Goal: Navigation & Orientation: Understand site structure

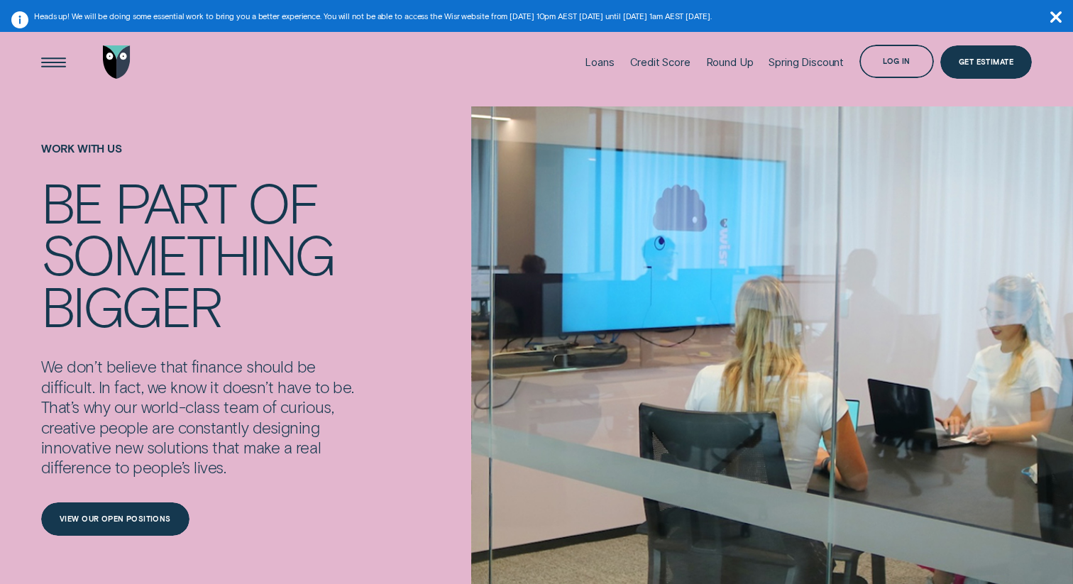
click at [234, 120] on div "Work With Us Be part of something bigger We don’t believe that finance should b…" at bounding box center [202, 339] width 323 height 466
click at [113, 68] on img "Go to home page" at bounding box center [117, 61] width 28 height 33
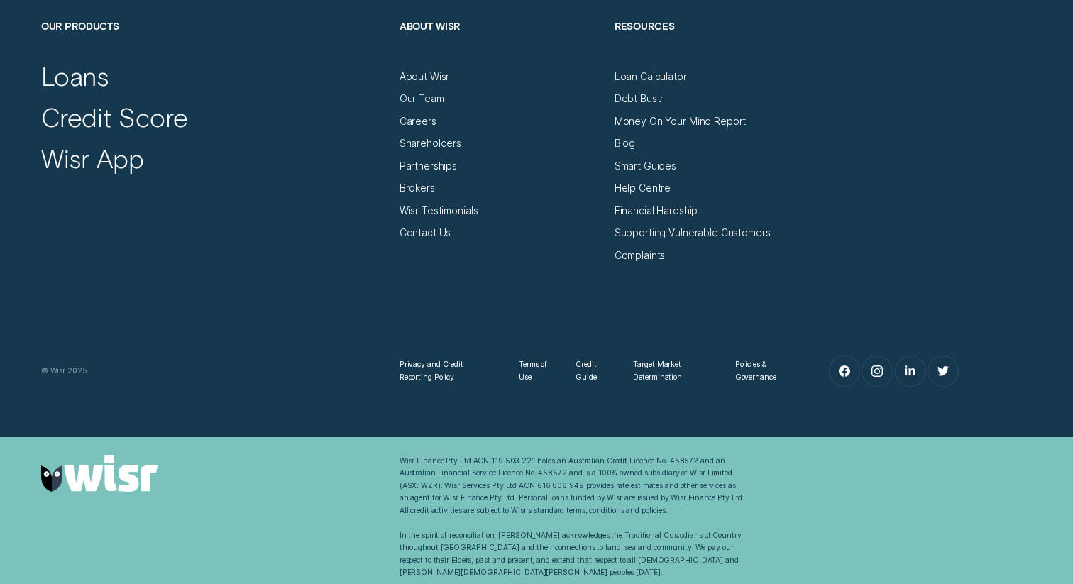
scroll to position [4970, 0]
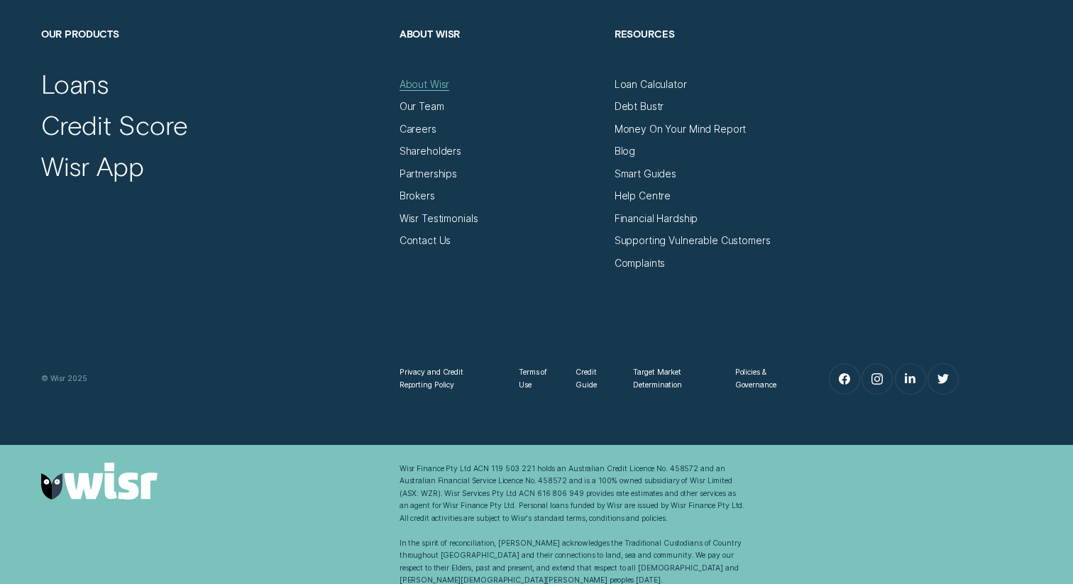
click at [429, 89] on div "About Wisr" at bounding box center [424, 84] width 50 height 13
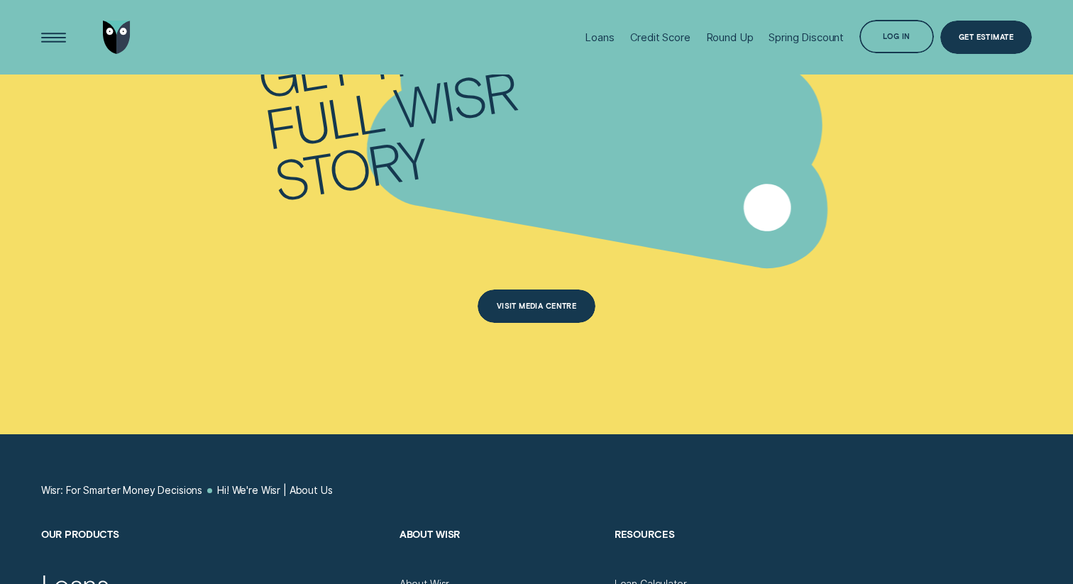
scroll to position [7104, 0]
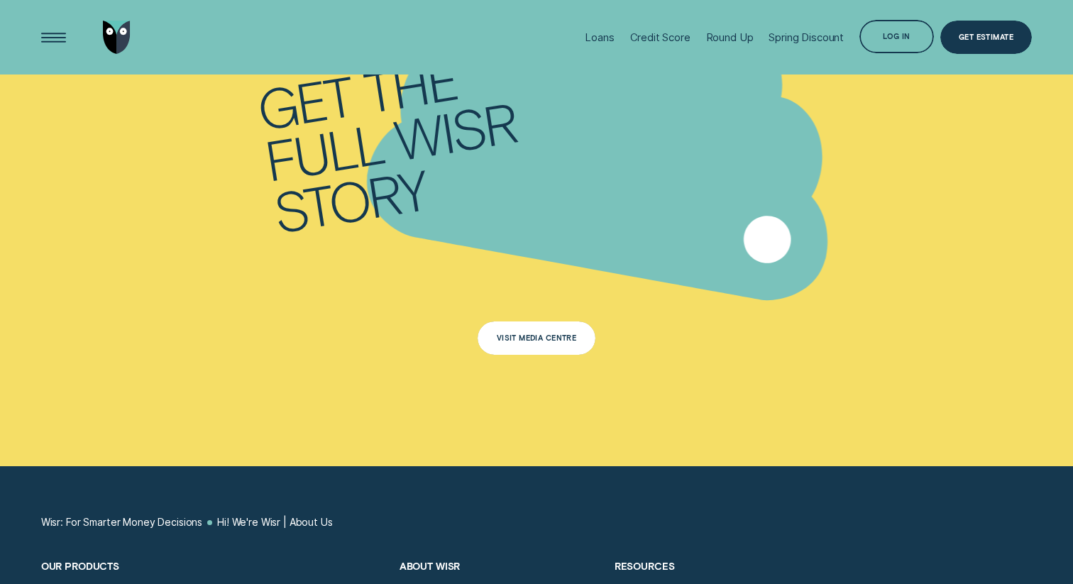
click at [545, 326] on div "Visit Media Centre" at bounding box center [535, 337] width 117 height 33
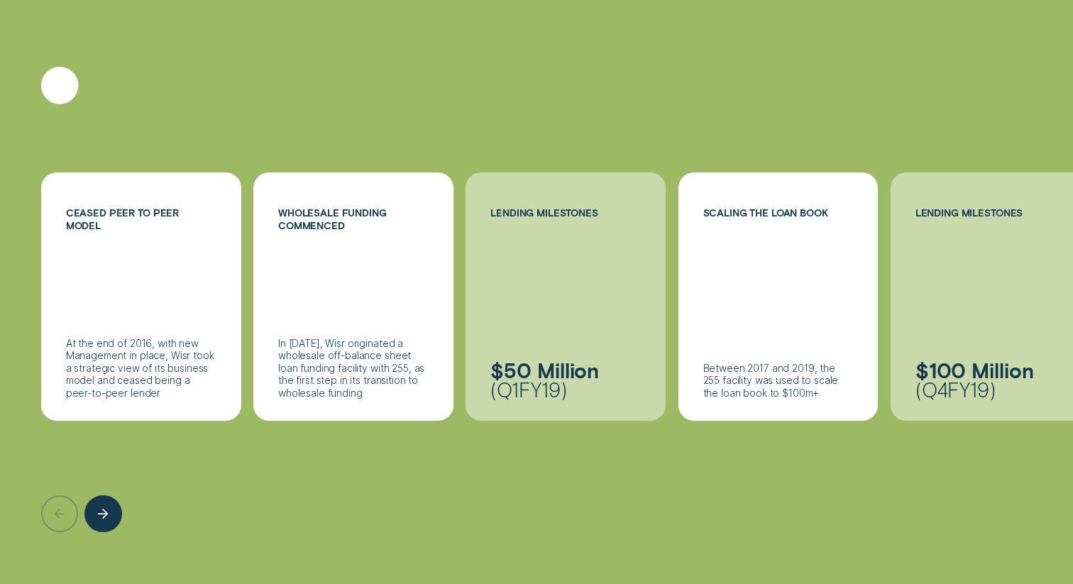
scroll to position [1747, 0]
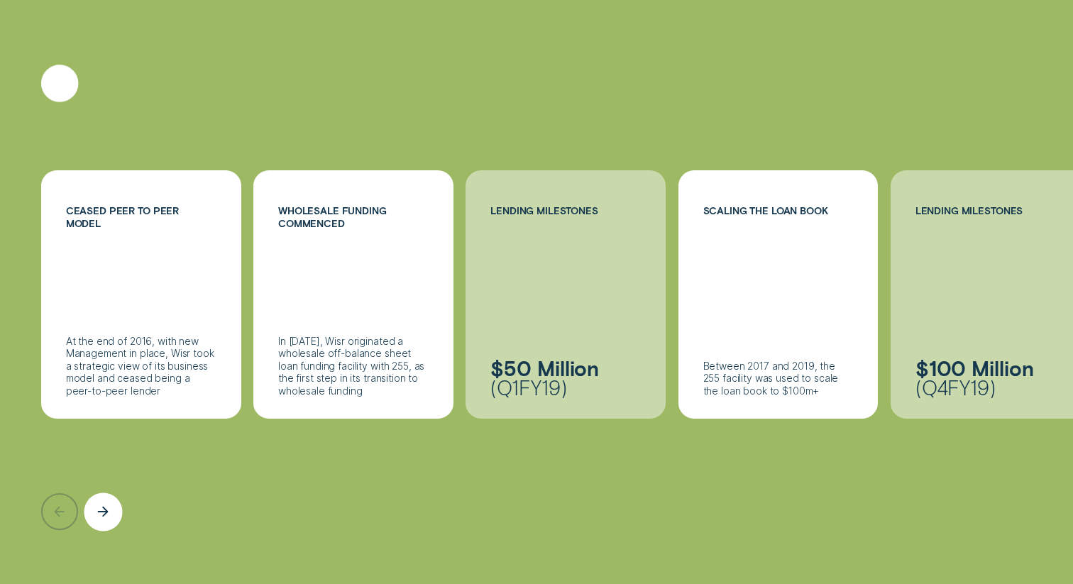
click at [106, 511] on icon "Next button" at bounding box center [106, 511] width 4 height 9
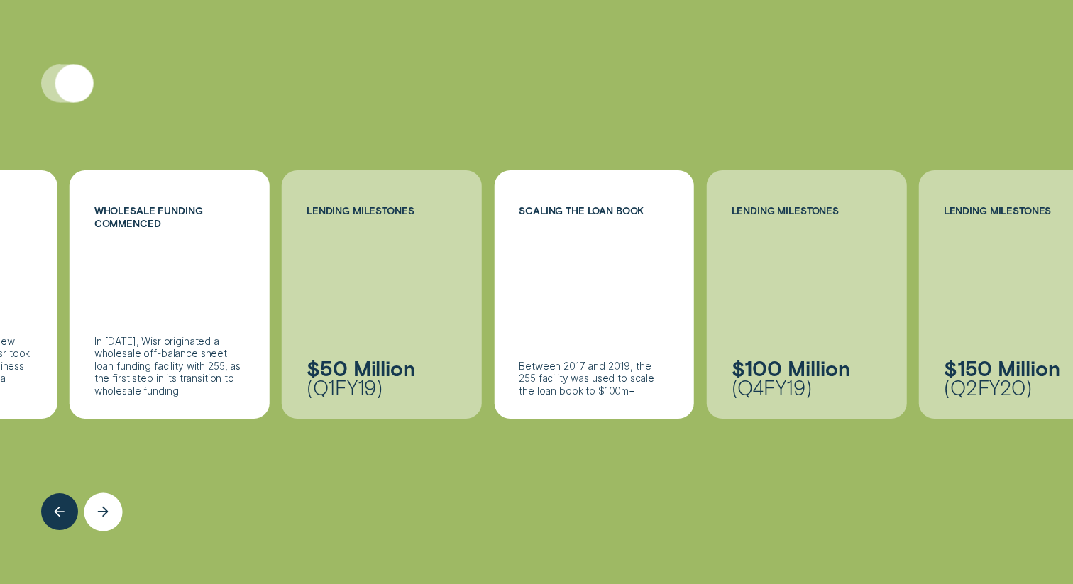
click at [106, 511] on icon "Next button" at bounding box center [106, 511] width 4 height 9
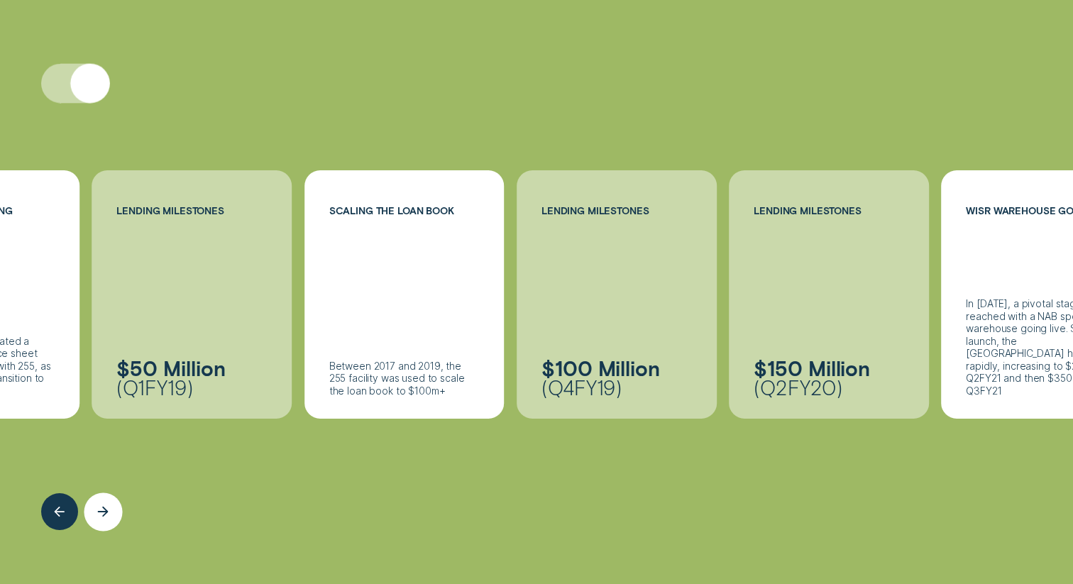
click at [106, 511] on icon "Next button" at bounding box center [106, 511] width 4 height 9
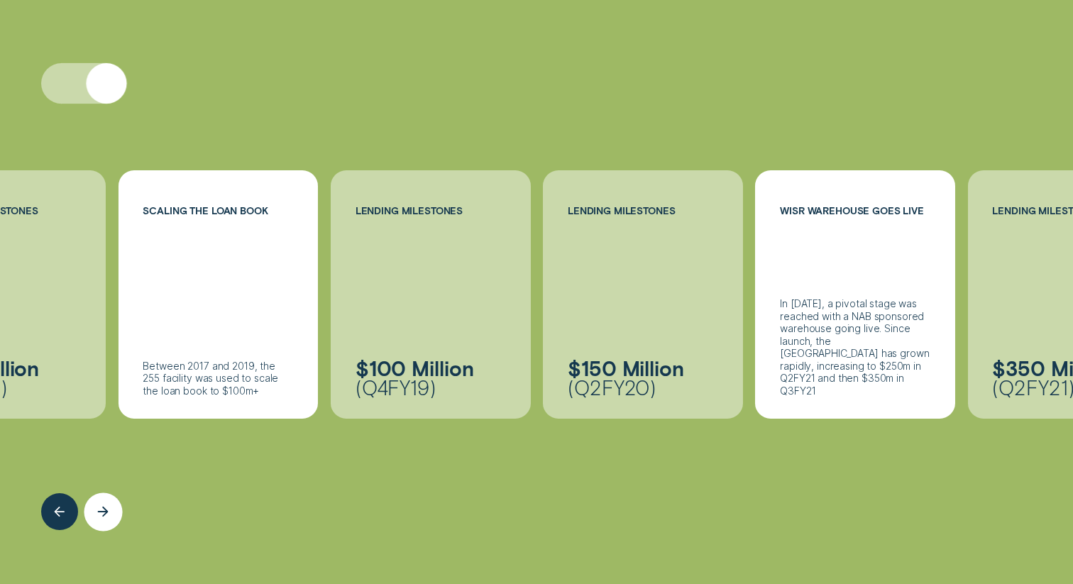
click at [106, 511] on icon "Next button" at bounding box center [106, 511] width 4 height 9
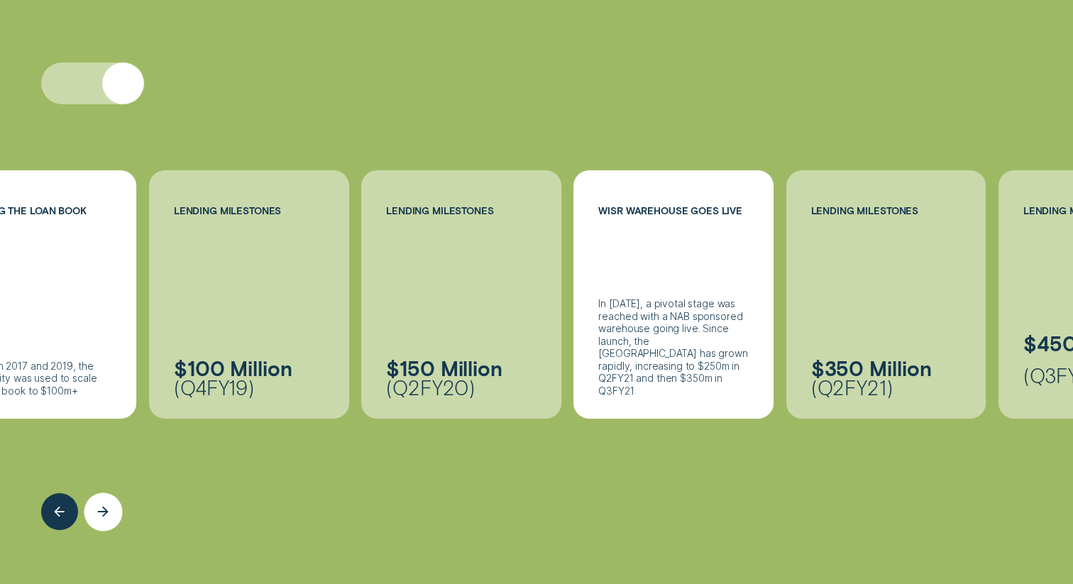
click at [106, 511] on icon "Next button" at bounding box center [106, 511] width 4 height 9
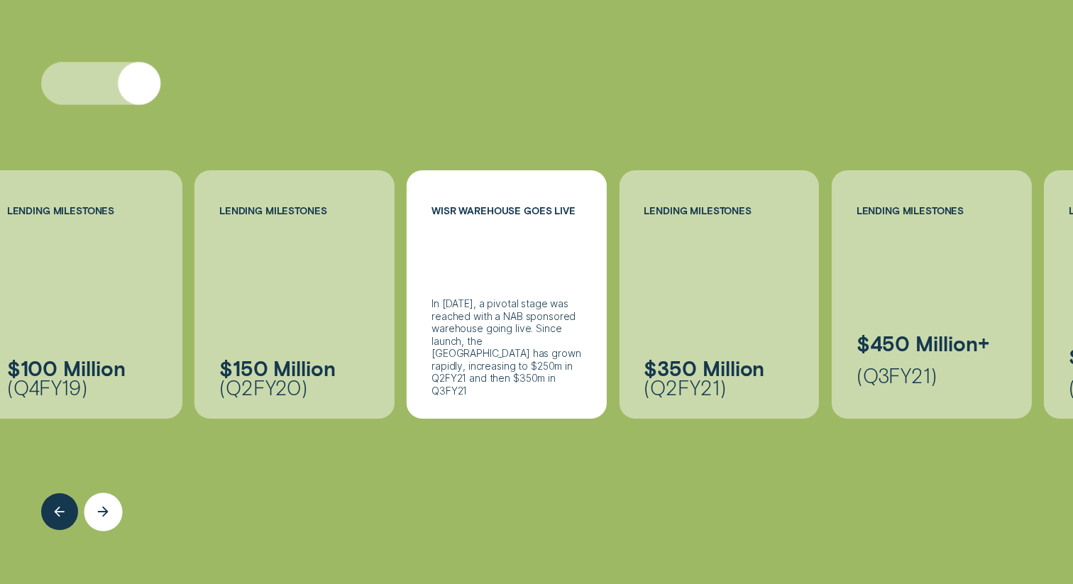
click at [106, 511] on icon "Next button" at bounding box center [106, 511] width 4 height 9
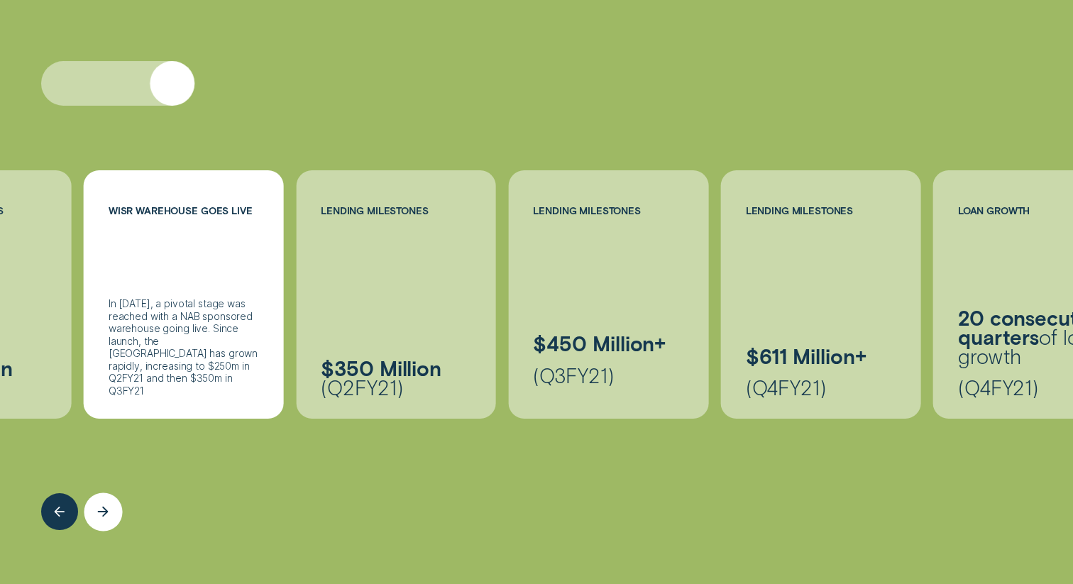
click at [106, 511] on icon "Next button" at bounding box center [106, 511] width 4 height 9
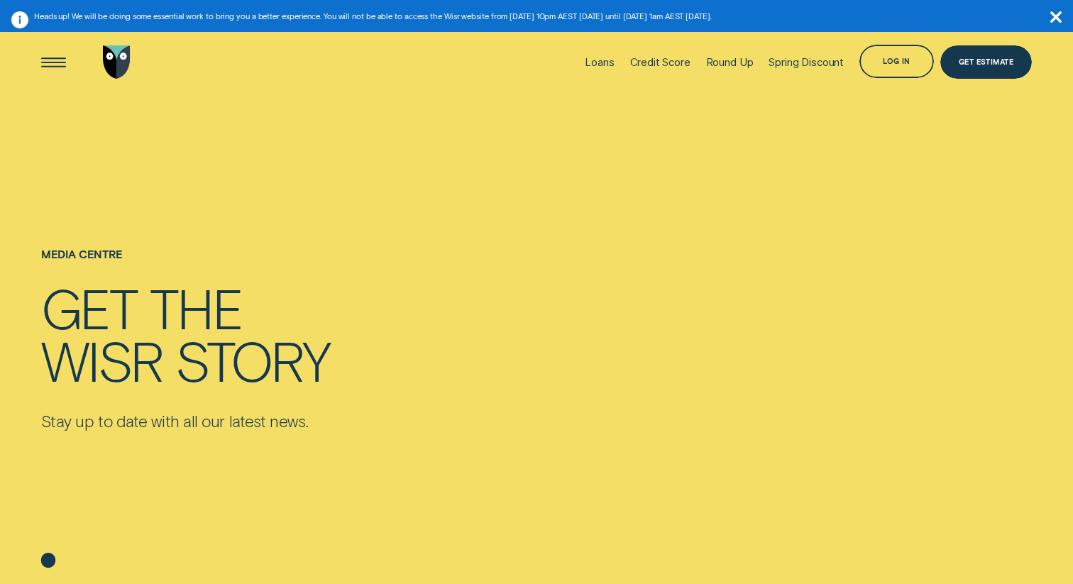
scroll to position [1, 0]
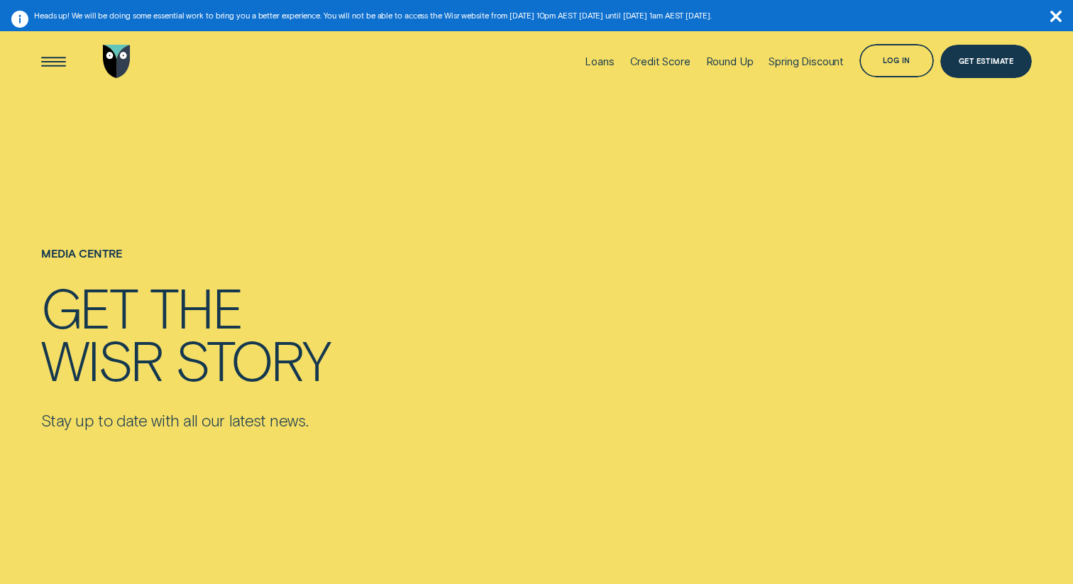
click at [113, 56] on img "Go to home page" at bounding box center [117, 61] width 28 height 33
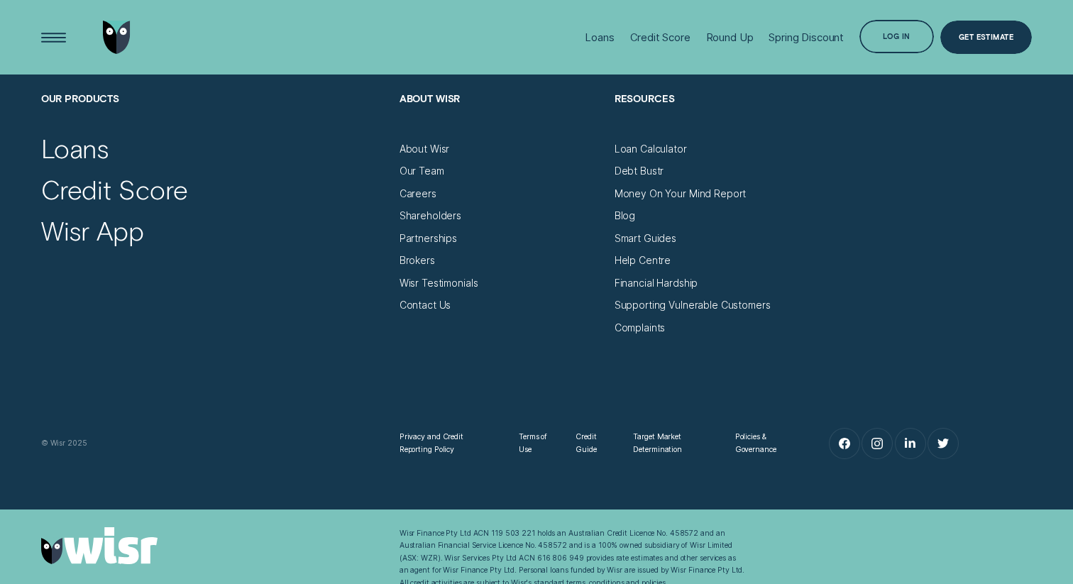
scroll to position [4888, 0]
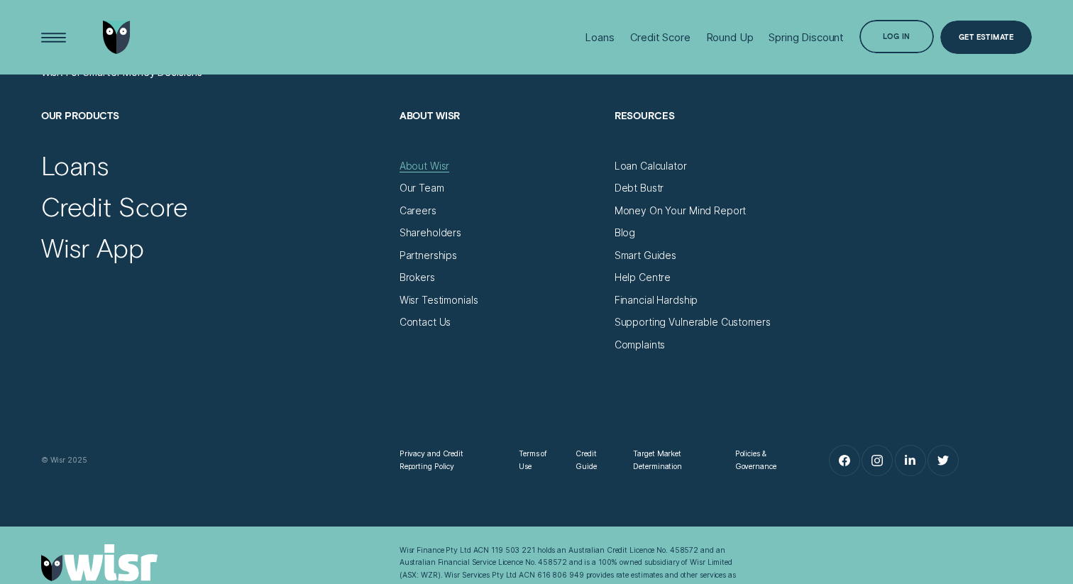
click at [439, 162] on div "About Wisr" at bounding box center [424, 166] width 50 height 13
